Goal: Task Accomplishment & Management: Manage account settings

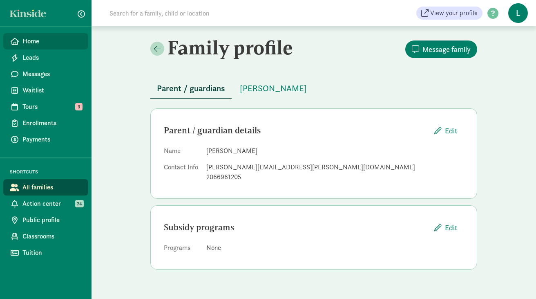
click at [41, 42] on span "Home" at bounding box center [51, 41] width 59 height 10
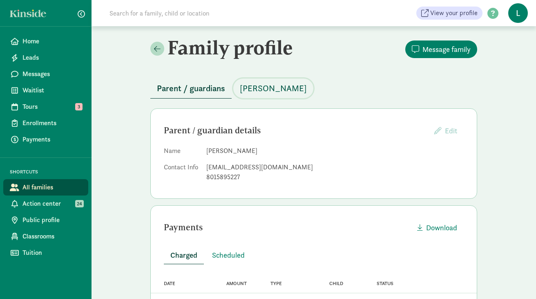
click at [268, 90] on span "[PERSON_NAME]" at bounding box center [273, 88] width 67 height 13
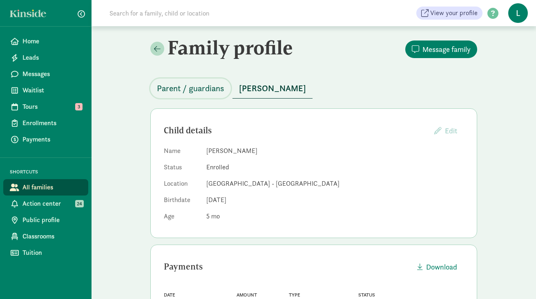
click at [203, 89] on span "Parent / guardians" at bounding box center [190, 88] width 67 height 13
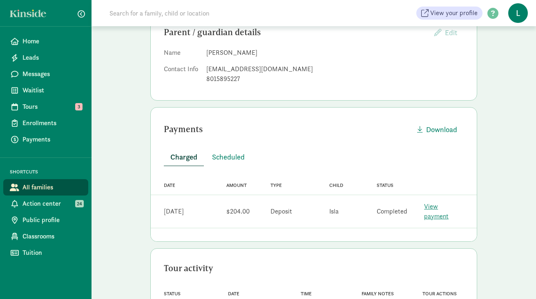
scroll to position [105, 0]
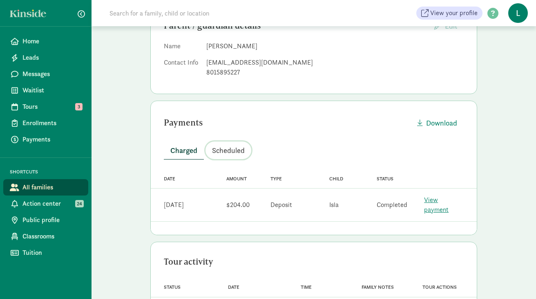
click at [230, 153] on span "Scheduled" at bounding box center [228, 150] width 33 height 11
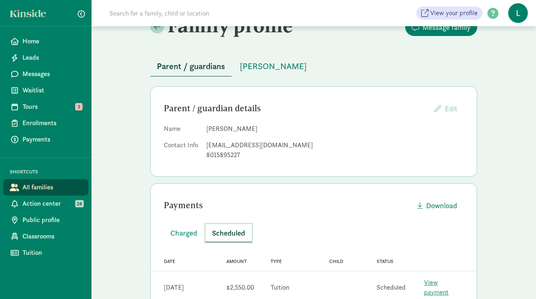
scroll to position [0, 0]
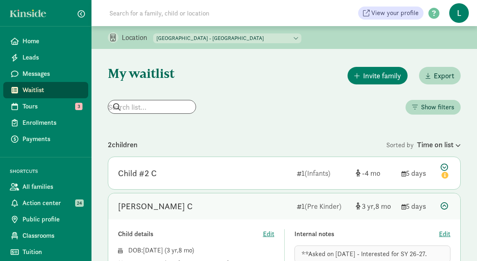
click at [39, 91] on span "Waitlist" at bounding box center [51, 90] width 59 height 10
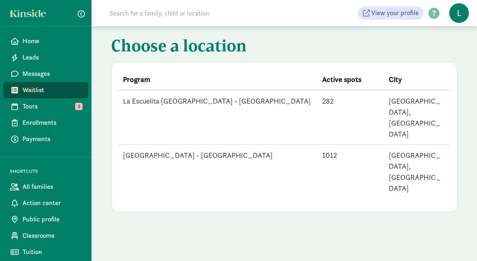
click at [224, 145] on td "[GEOGRAPHIC_DATA] - [GEOGRAPHIC_DATA]" at bounding box center [217, 172] width 199 height 54
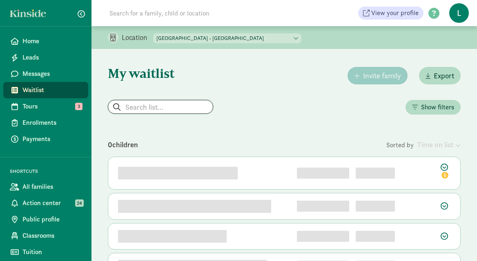
click at [151, 107] on input "search" at bounding box center [160, 107] width 105 height 13
paste input "[PERSON_NAME]"
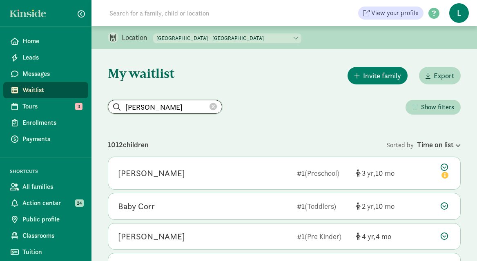
drag, startPoint x: 139, startPoint y: 105, endPoint x: 107, endPoint y: 105, distance: 32.3
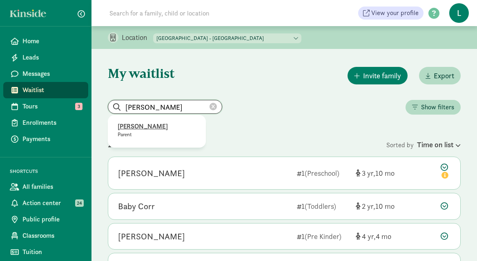
type input "Kirsten Wickstrom"
click at [158, 126] on p "Kirsten Wickstrom" at bounding box center [157, 127] width 78 height 10
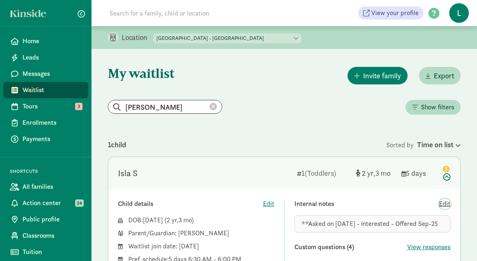
click at [445, 203] on span "Edit" at bounding box center [444, 204] width 11 height 10
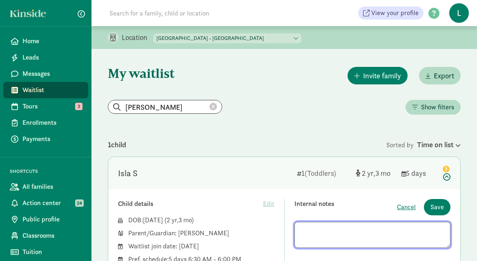
click at [361, 235] on textarea at bounding box center [373, 235] width 156 height 26
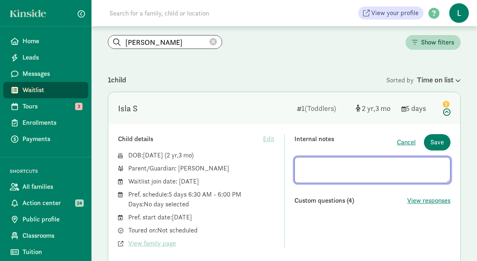
scroll to position [80, 0]
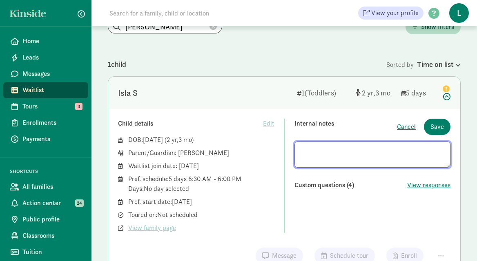
click at [439, 153] on textarea at bounding box center [373, 155] width 156 height 26
drag, startPoint x: 439, startPoint y: 153, endPoint x: 277, endPoint y: 152, distance: 162.2
click at [277, 152] on div "Child details Edit DOB: Apr 30, 2023 ( 2 3 ) Parent/Guardian: Kirsten Wickstrom…" at bounding box center [284, 176] width 333 height 114
paste textarea "**Asked on 8/18/25 - Interested - Offered Sep-25 - Postponing May-26"
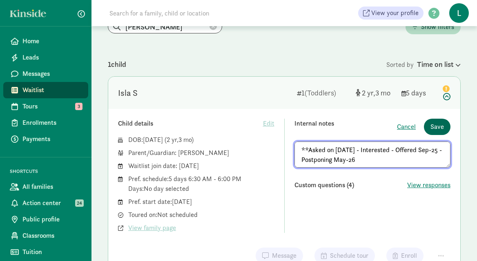
type textarea "**Asked on 8/18/25 - Interested - Offered Sep-25 - Postponing May-26"
click at [436, 127] on span "Save" at bounding box center [437, 127] width 13 height 10
